Goal: Find specific page/section: Find specific page/section

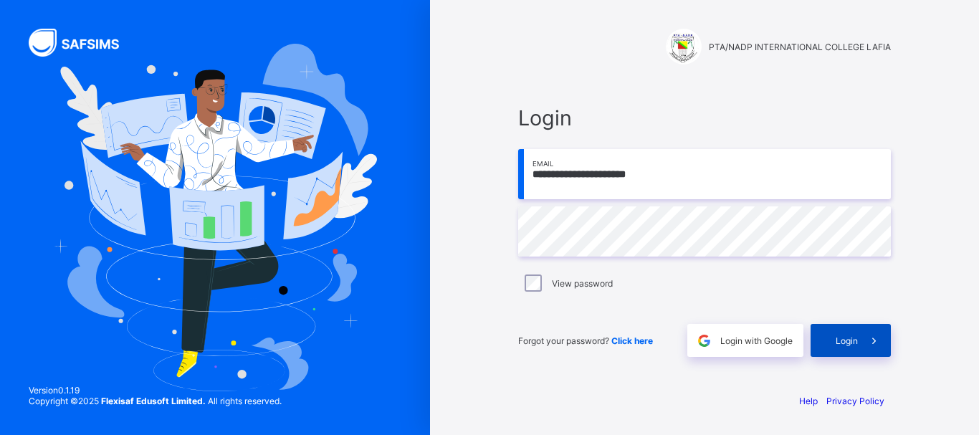
click at [845, 337] on span "Login" at bounding box center [846, 340] width 22 height 11
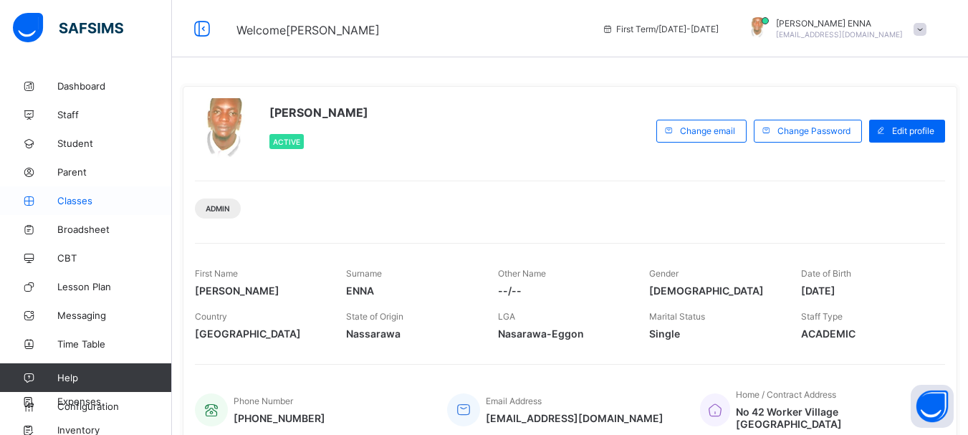
click at [82, 196] on span "Classes" at bounding box center [114, 200] width 115 height 11
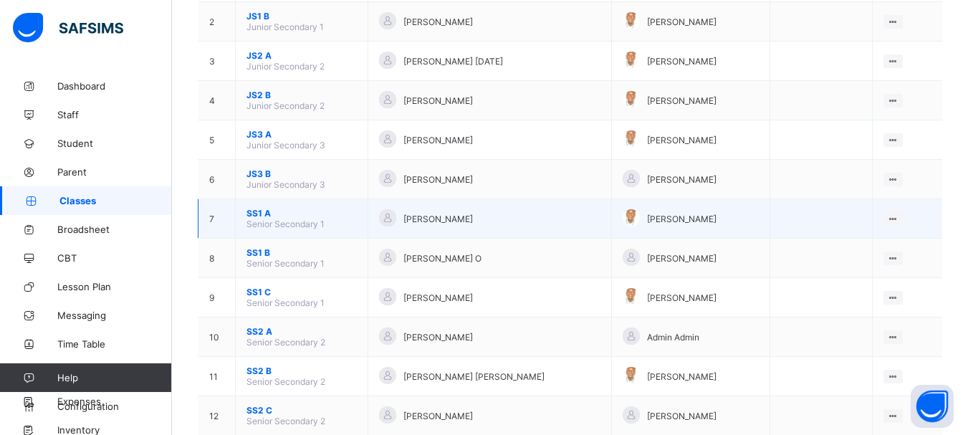
scroll to position [213, 0]
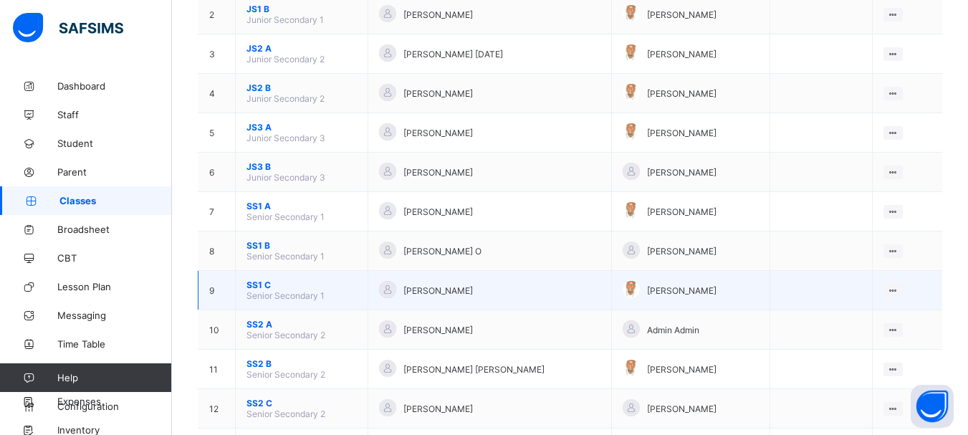
click at [249, 283] on span "SS1 C" at bounding box center [301, 284] width 110 height 11
